Goal: Check status: Check status

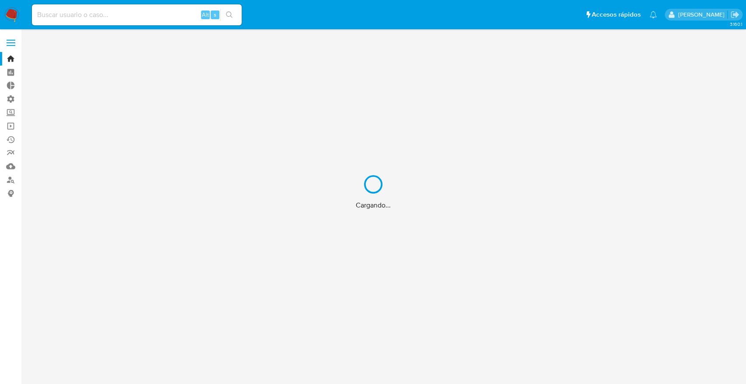
click at [116, 16] on div "Cargando..." at bounding box center [373, 192] width 746 height 384
click at [116, 16] on input at bounding box center [137, 14] width 210 height 11
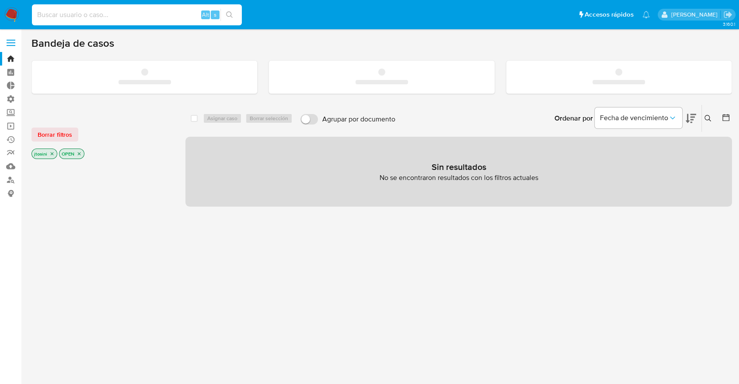
click at [116, 15] on input at bounding box center [137, 14] width 210 height 11
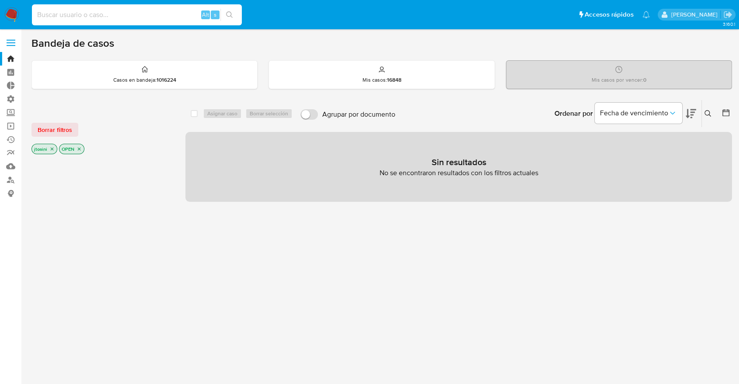
paste input "280735074"
type input "280735074"
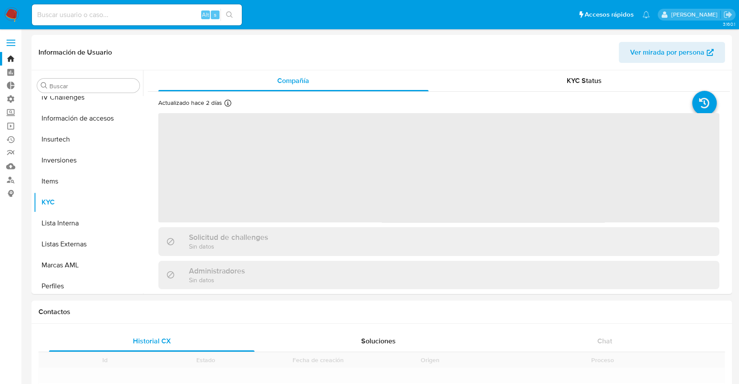
scroll to position [453, 0]
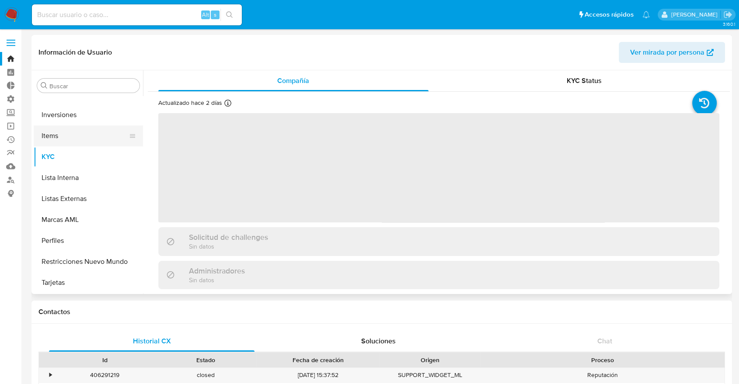
select select "10"
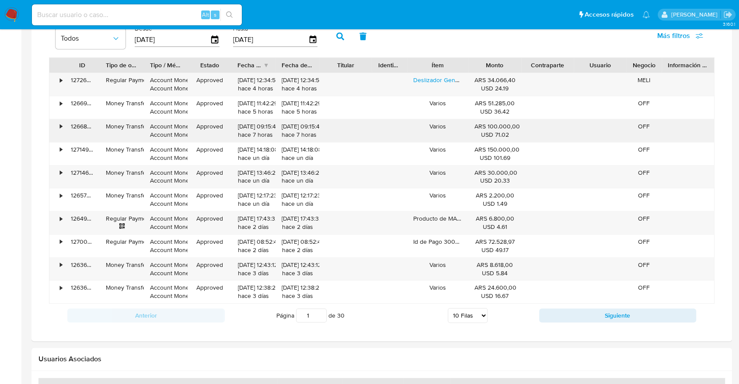
scroll to position [583, 0]
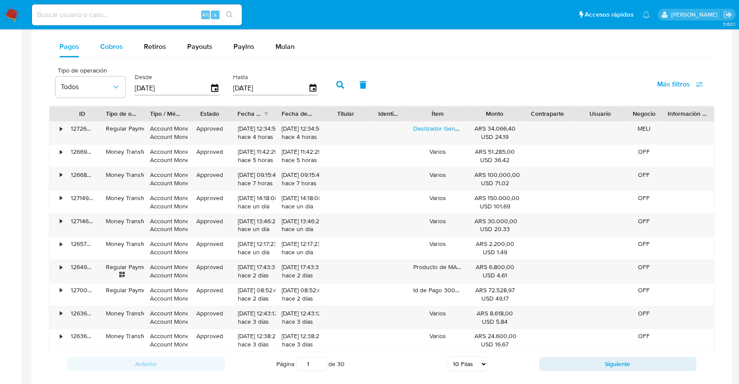
click at [112, 42] on span "Cobros" at bounding box center [111, 47] width 23 height 10
select select "10"
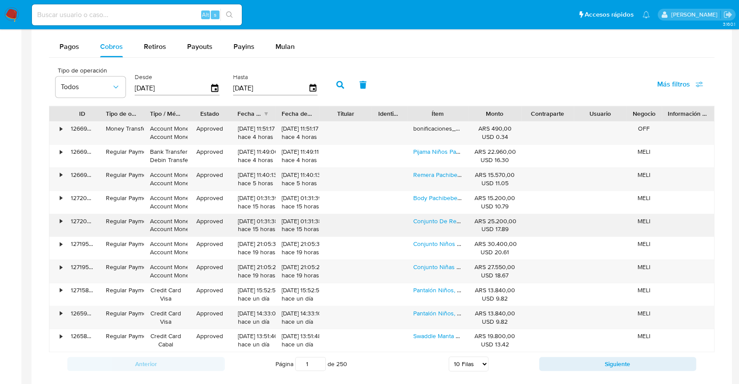
scroll to position [631, 0]
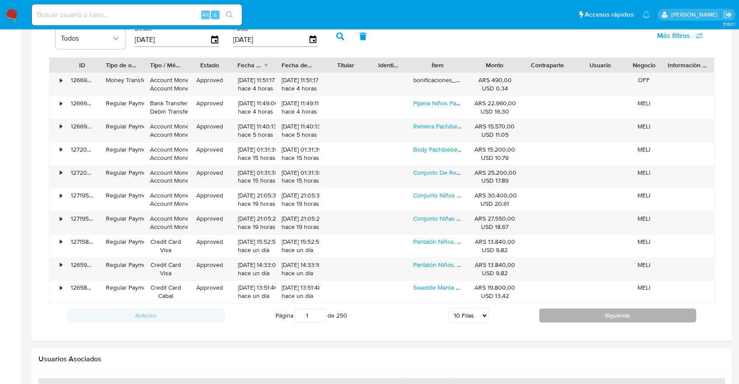
click at [585, 318] on button "Siguiente" at bounding box center [617, 316] width 157 height 14
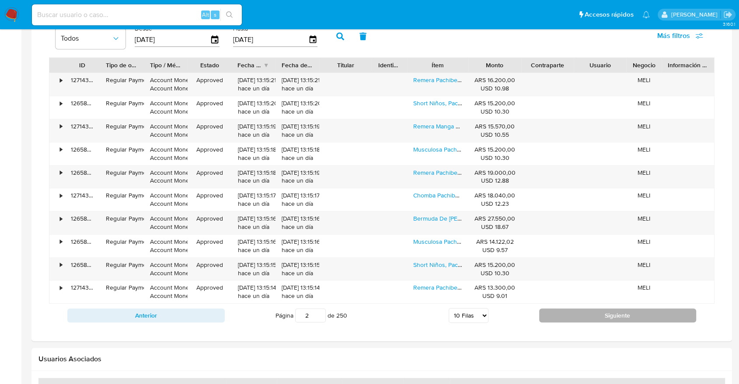
click at [585, 318] on button "Siguiente" at bounding box center [617, 316] width 157 height 14
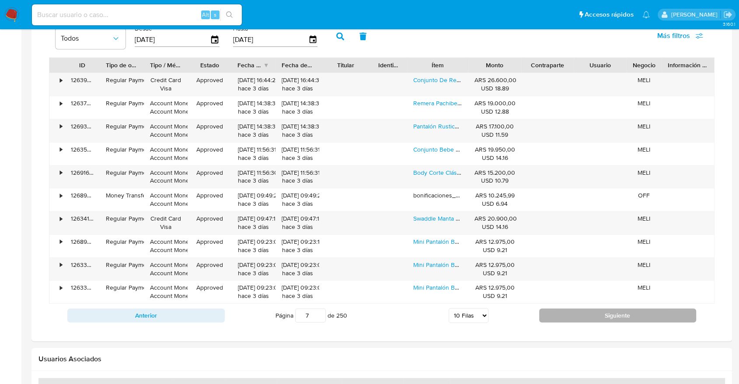
click at [585, 318] on button "Siguiente" at bounding box center [617, 316] width 157 height 14
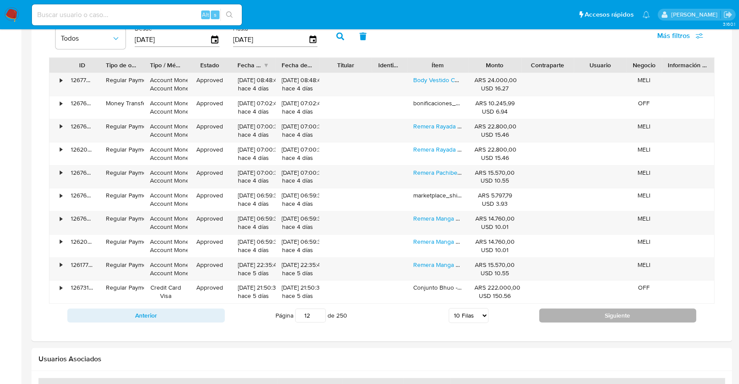
click at [585, 318] on button "Siguiente" at bounding box center [617, 316] width 157 height 14
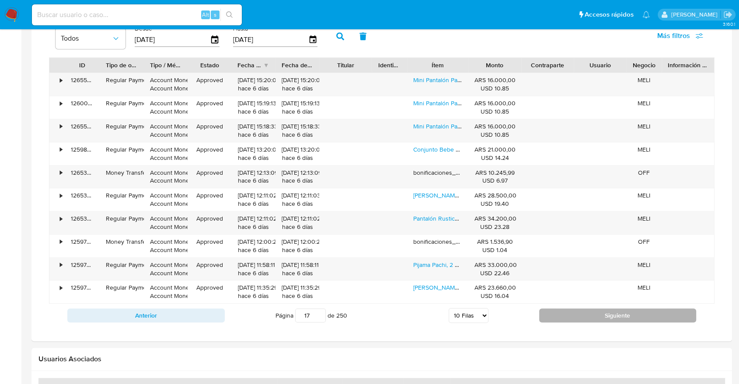
click at [585, 318] on button "Siguiente" at bounding box center [617, 316] width 157 height 14
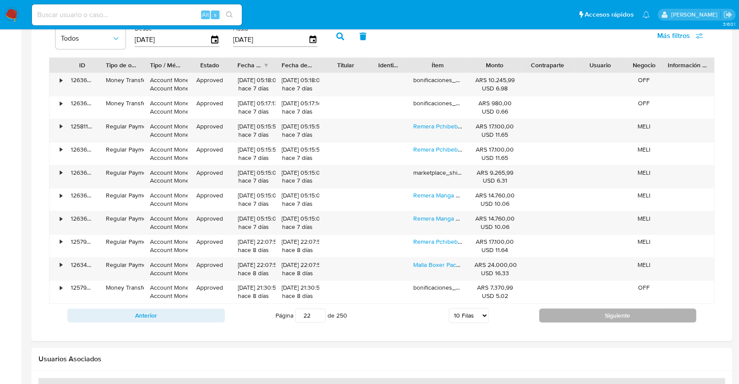
click at [585, 318] on button "Siguiente" at bounding box center [617, 316] width 157 height 14
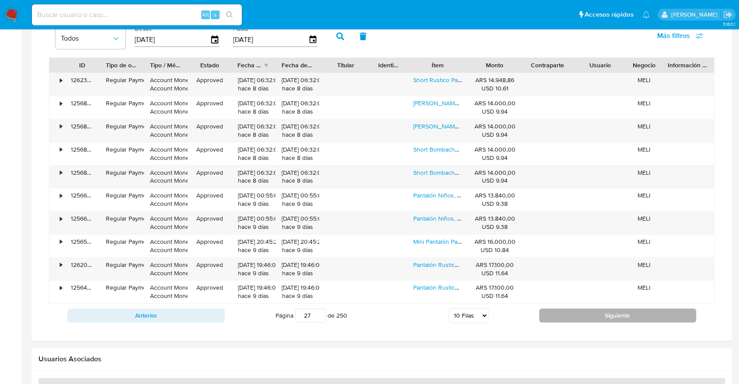
click at [585, 318] on button "Siguiente" at bounding box center [617, 316] width 157 height 14
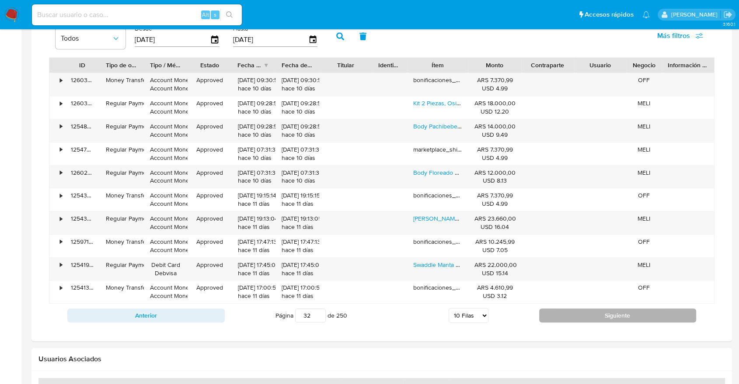
click at [585, 318] on button "Siguiente" at bounding box center [617, 316] width 157 height 14
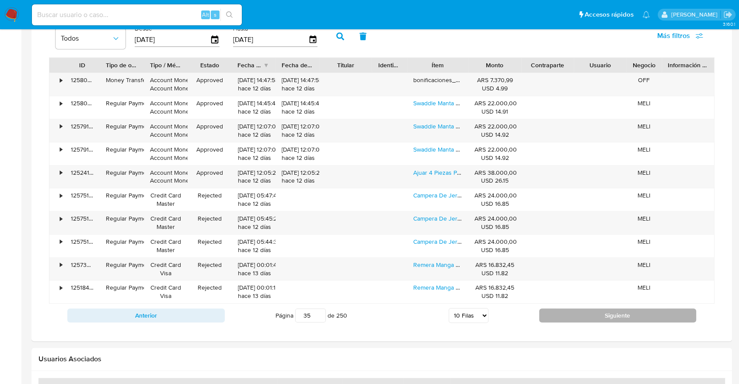
click at [585, 318] on button "Siguiente" at bounding box center [617, 316] width 157 height 14
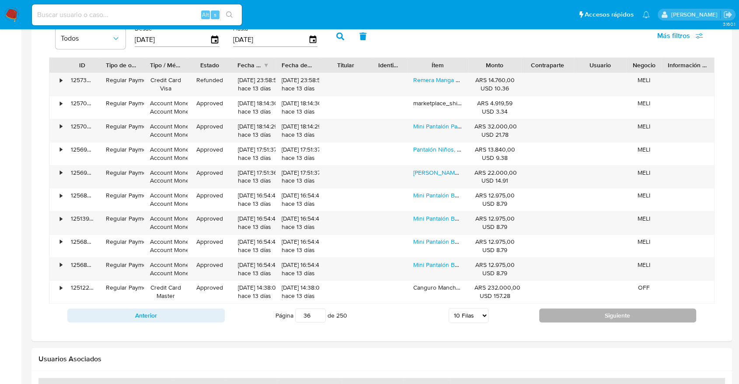
click at [585, 318] on button "Siguiente" at bounding box center [617, 316] width 157 height 14
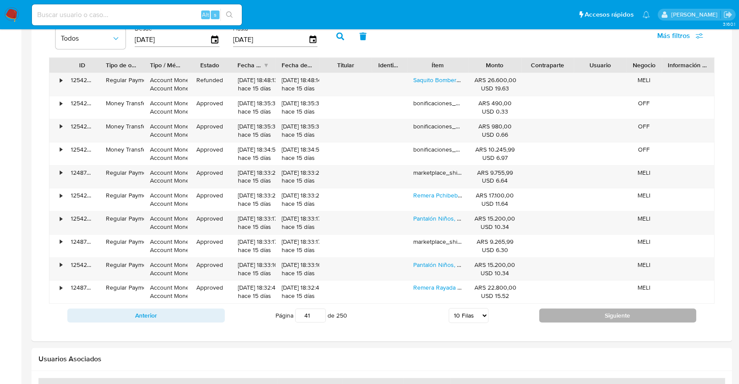
click at [585, 318] on button "Siguiente" at bounding box center [617, 316] width 157 height 14
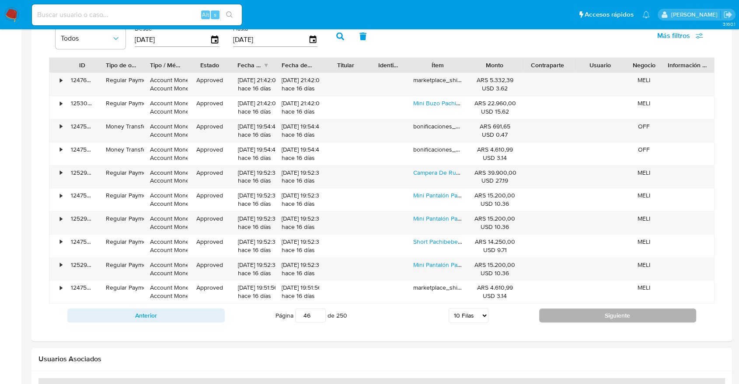
click at [585, 318] on button "Siguiente" at bounding box center [617, 316] width 157 height 14
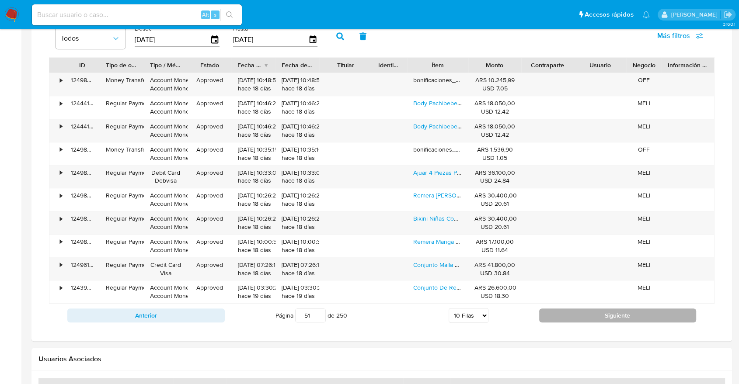
click at [585, 318] on button "Siguiente" at bounding box center [617, 316] width 157 height 14
type input "53"
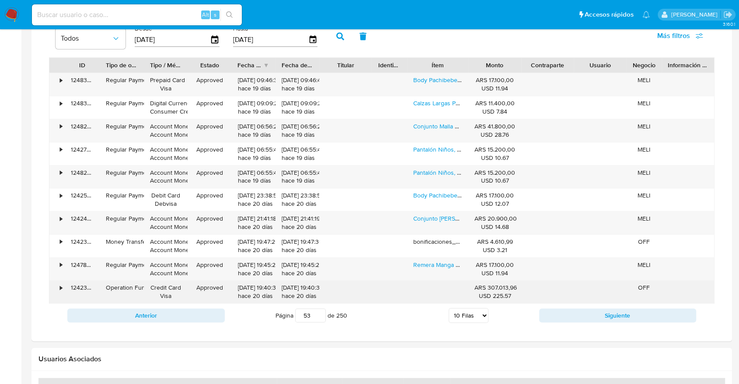
click at [61, 288] on div "•" at bounding box center [61, 288] width 2 height 8
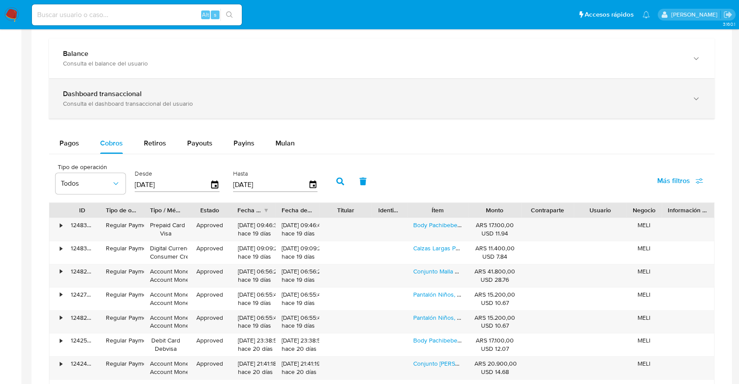
scroll to position [486, 0]
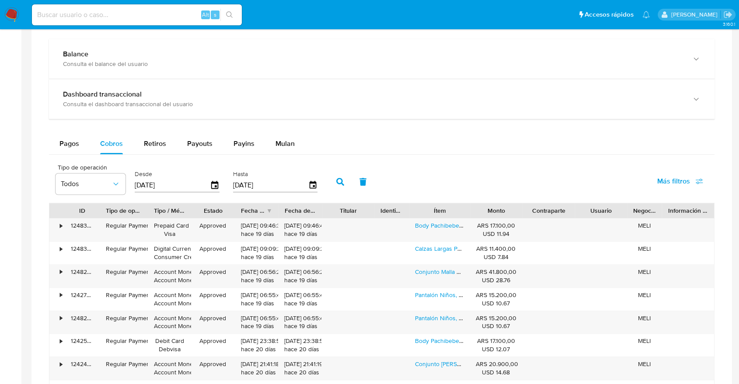
drag, startPoint x: 146, startPoint y: 215, endPoint x: 176, endPoint y: 211, distance: 30.9
click at [156, 211] on div at bounding box center [148, 210] width 16 height 15
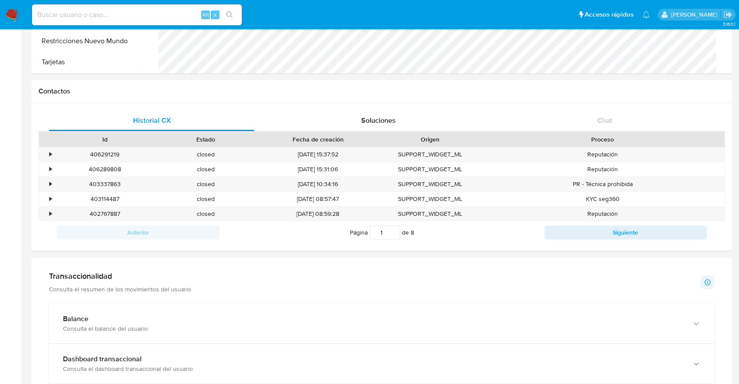
scroll to position [83, 0]
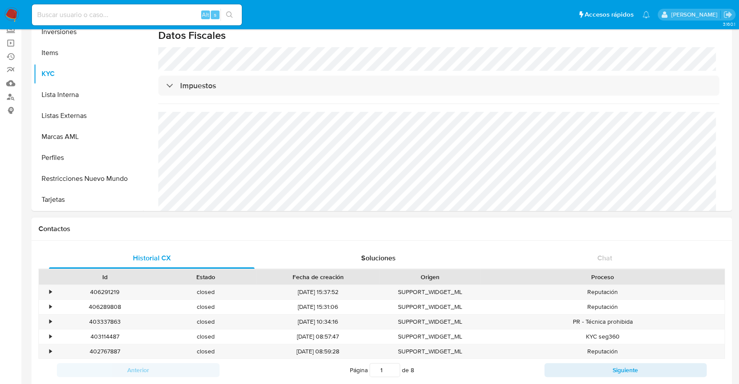
click at [388, 380] on div "Anterior Página 1 de 8 Siguiente" at bounding box center [381, 370] width 686 height 23
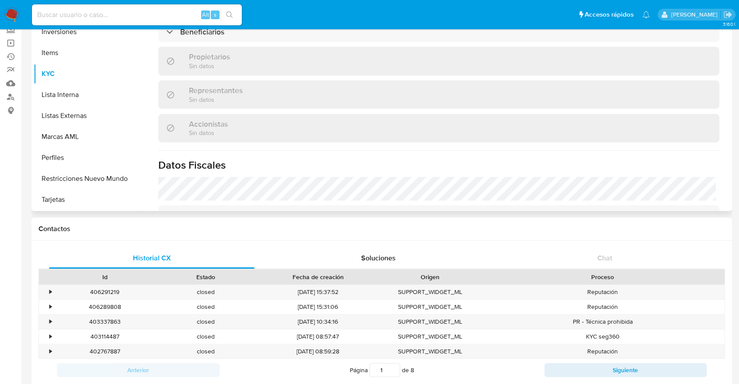
scroll to position [395, 0]
